Goal: Task Accomplishment & Management: Manage account settings

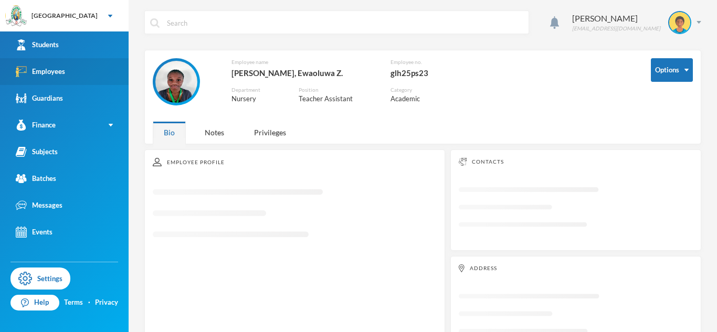
click at [89, 75] on link "Employees" at bounding box center [64, 71] width 129 height 27
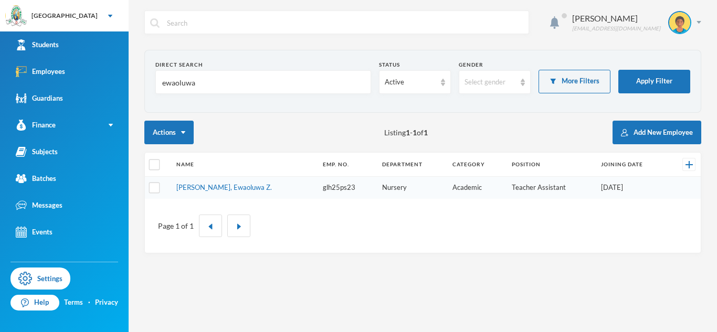
click at [169, 85] on input "ewaoluwa" at bounding box center [263, 83] width 204 height 24
type input "olakunle"
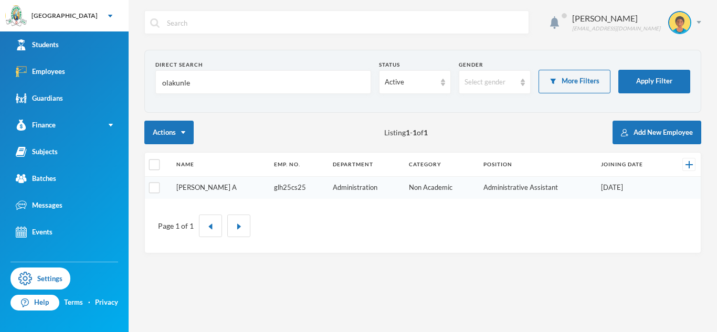
click at [196, 189] on link "[PERSON_NAME] A" at bounding box center [206, 187] width 60 height 8
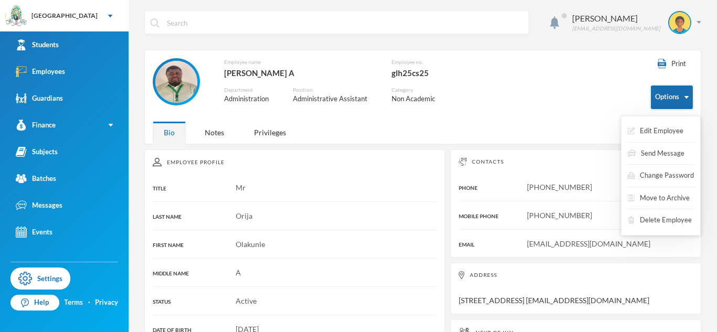
click at [652, 100] on button "Options" at bounding box center [672, 98] width 42 height 24
click at [655, 131] on button "Edit Employee" at bounding box center [655, 131] width 58 height 19
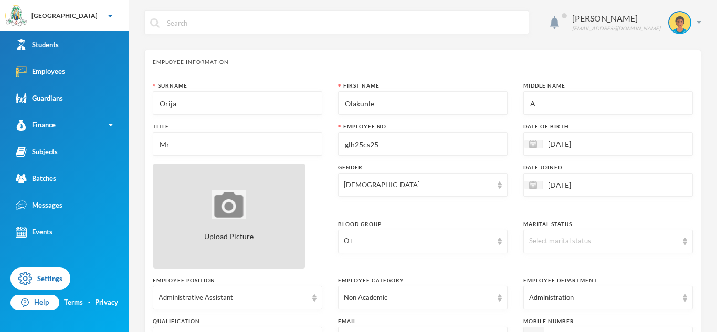
click at [285, 212] on div "Upload Picture" at bounding box center [229, 216] width 153 height 105
type input "C:\fakepath\WhatsApp Image [DATE] 10.47.12 AM.jpeg"
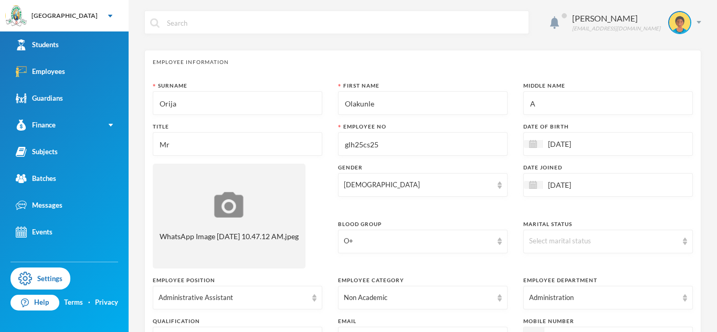
scroll to position [547, 0]
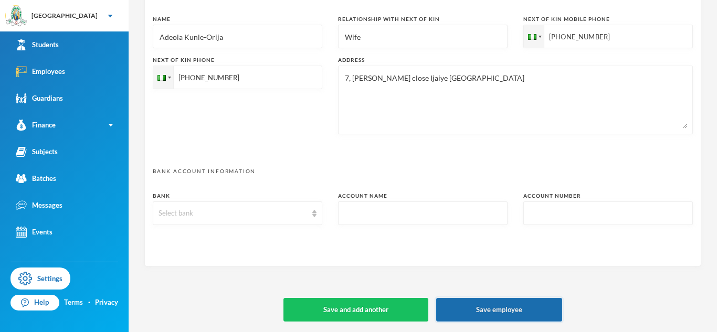
click at [468, 307] on button "Save employee" at bounding box center [499, 310] width 126 height 24
type textarea "7, [PERSON_NAME] close Ijaiye [GEOGRAPHIC_DATA] [EMAIL_ADDRESS][DOMAIN_NAME]"
